Goal: Check status: Check status

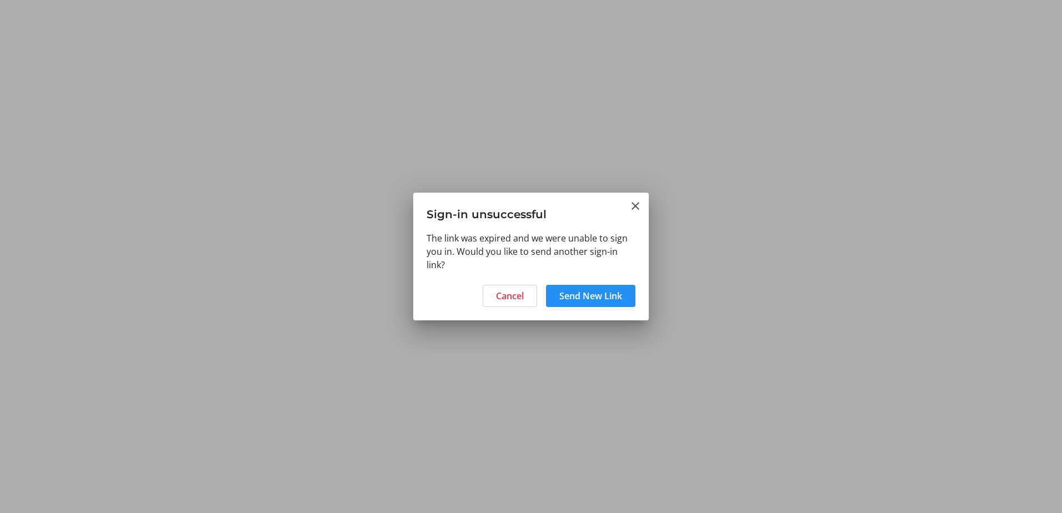
click at [583, 298] on span "Send New Link" at bounding box center [590, 295] width 63 height 13
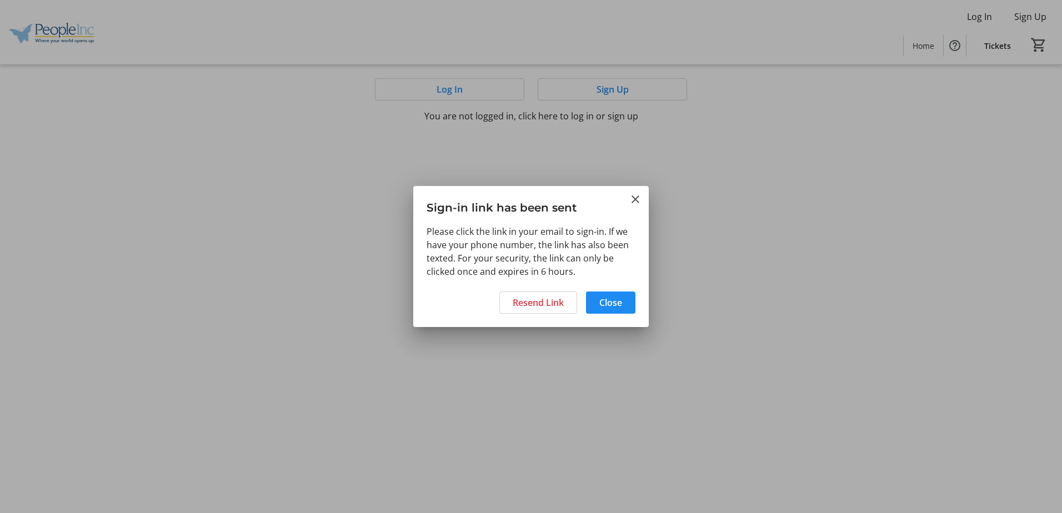
click at [627, 197] on h3 "Sign-in link has been sent" at bounding box center [531, 205] width 236 height 38
click at [635, 201] on mat-icon "Close" at bounding box center [635, 199] width 13 height 13
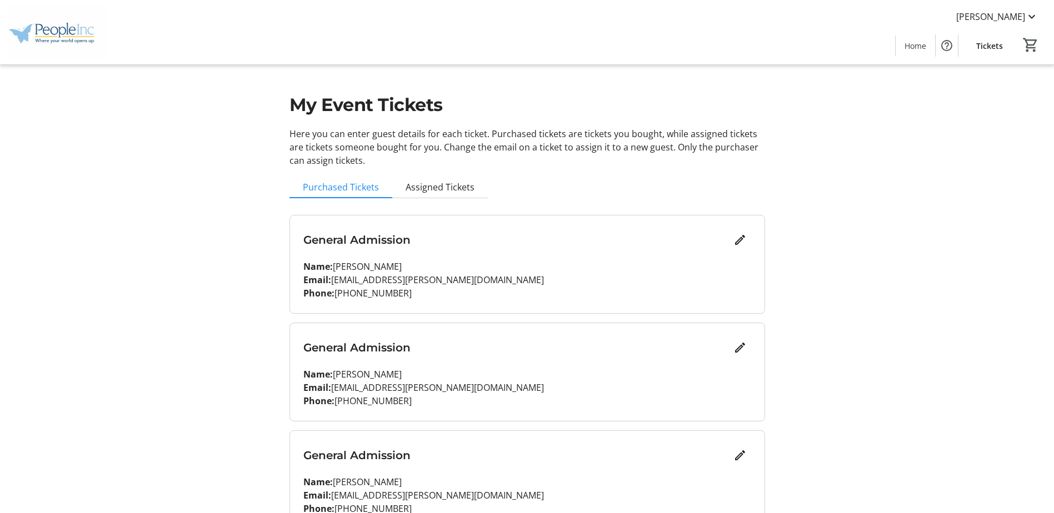
click at [982, 48] on span "Tickets" at bounding box center [989, 46] width 27 height 12
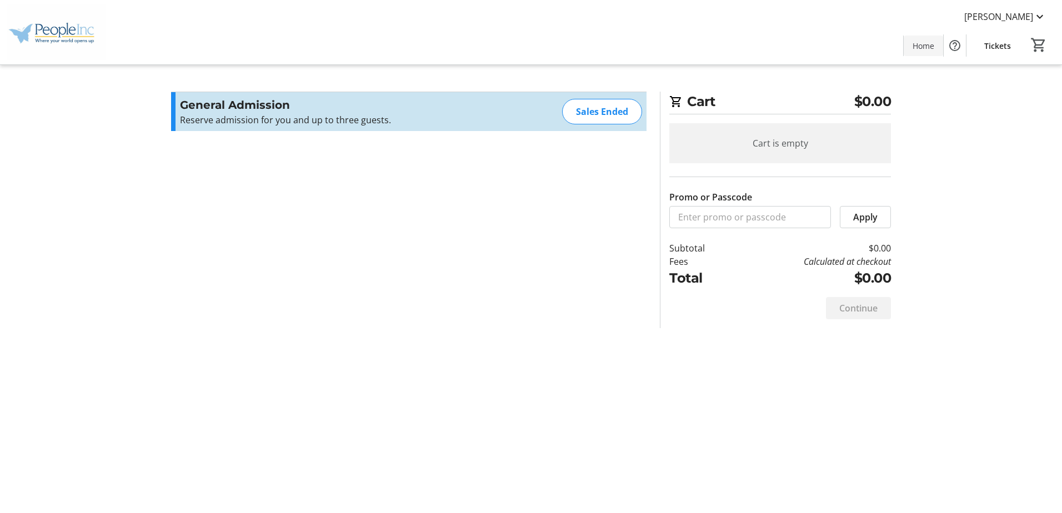
click at [925, 47] on span "Home" at bounding box center [924, 46] width 22 height 12
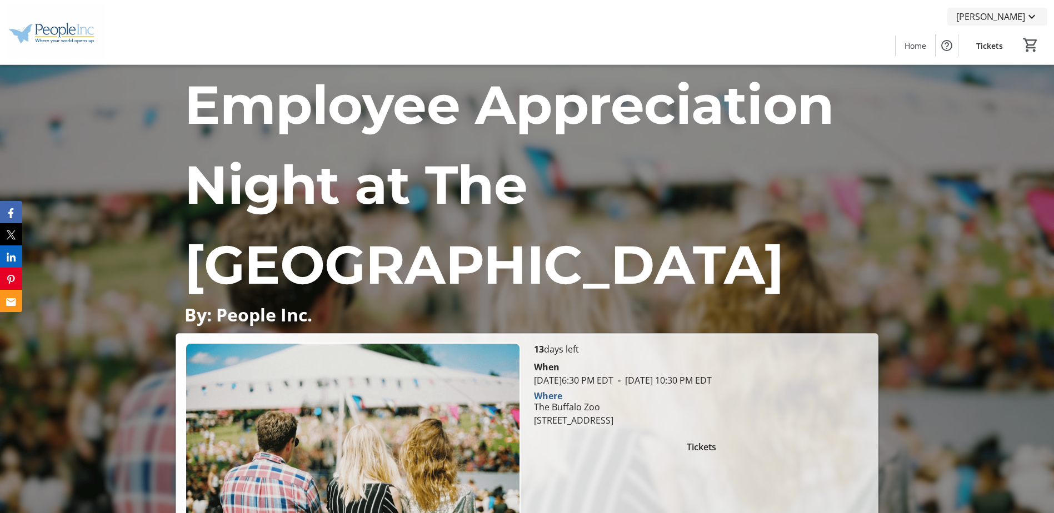
click at [1003, 19] on span "[PERSON_NAME]" at bounding box center [990, 16] width 69 height 13
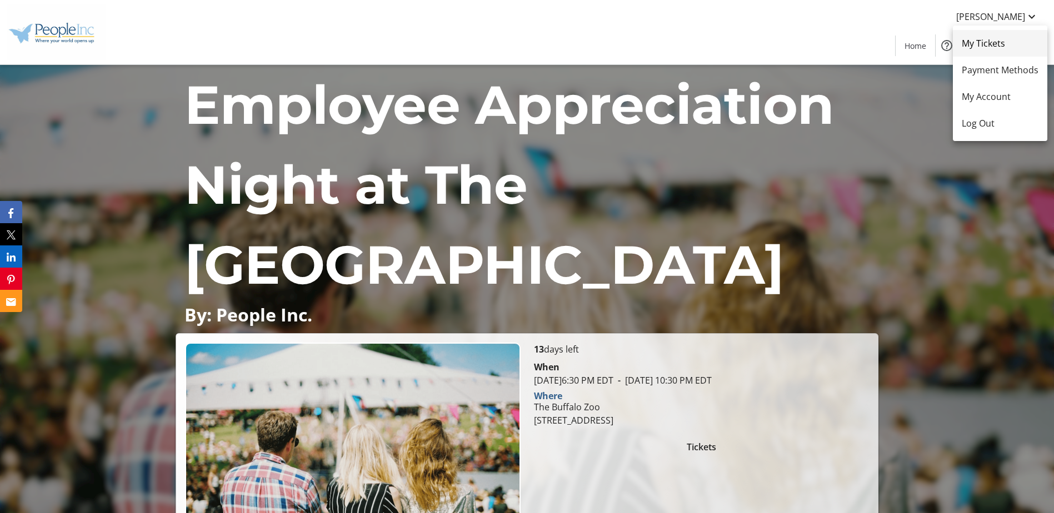
click at [1002, 43] on span "My Tickets" at bounding box center [1000, 43] width 77 height 13
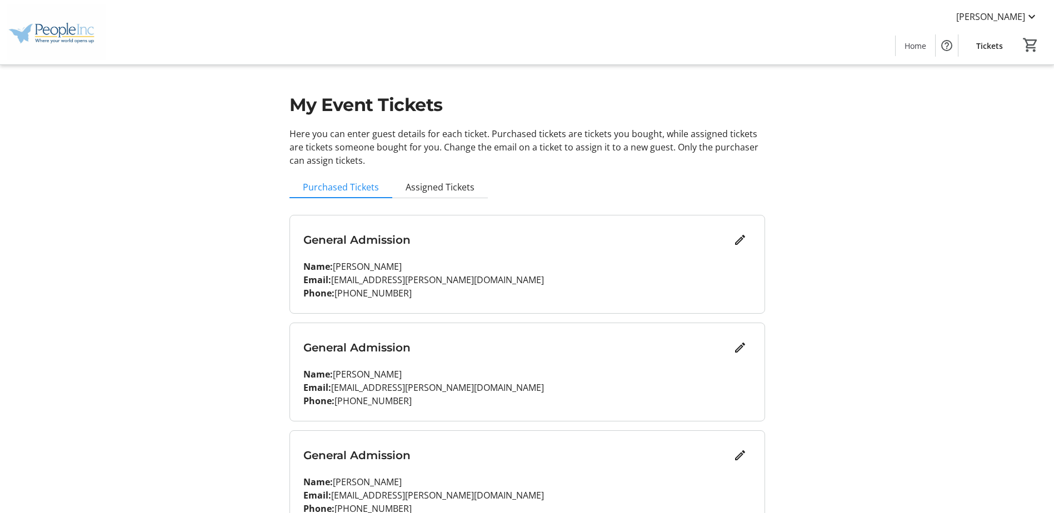
click at [504, 238] on h3 "General Admission" at bounding box center [516, 240] width 426 height 17
click at [466, 189] on span "Assigned Tickets" at bounding box center [440, 187] width 69 height 9
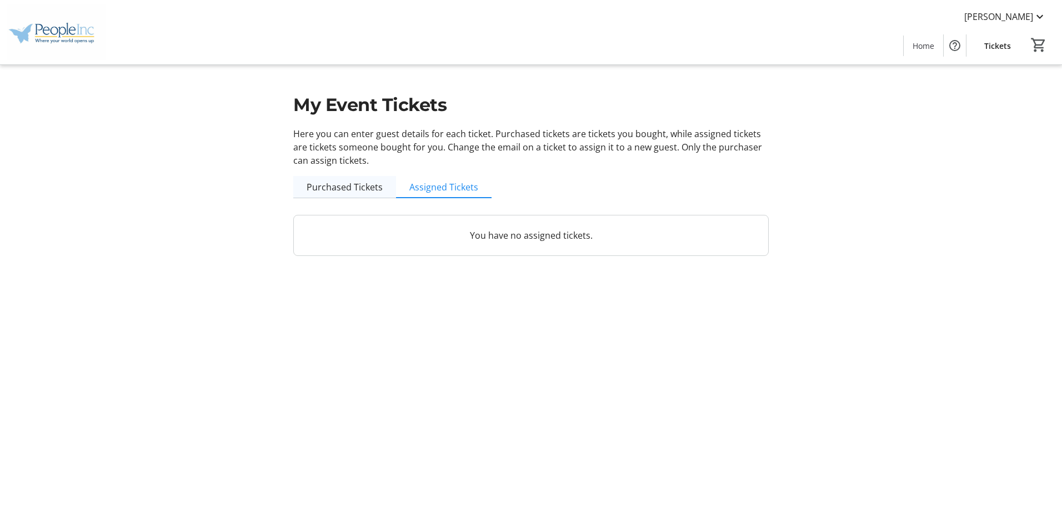
click at [357, 183] on span "Purchased Tickets" at bounding box center [345, 187] width 76 height 9
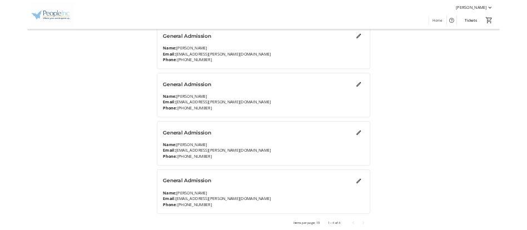
scroll to position [168, 0]
